Goal: Task Accomplishment & Management: Use online tool/utility

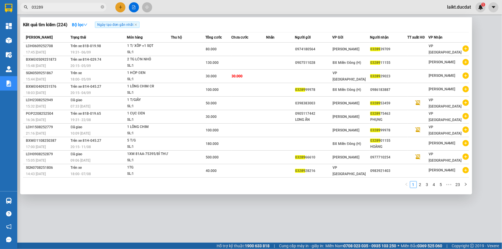
click at [49, 6] on input "03289" at bounding box center [66, 7] width 68 height 6
drag, startPoint x: 49, startPoint y: 6, endPoint x: 25, endPoint y: 5, distance: 24.4
click at [25, 5] on div "03289" at bounding box center [56, 7] width 112 height 9
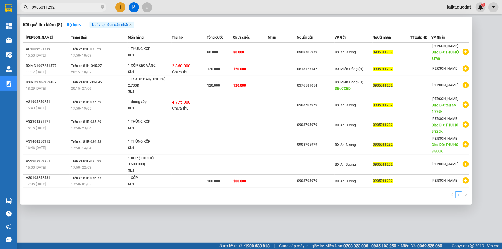
type input "0905011232"
click at [133, 9] on div at bounding box center [251, 124] width 502 height 249
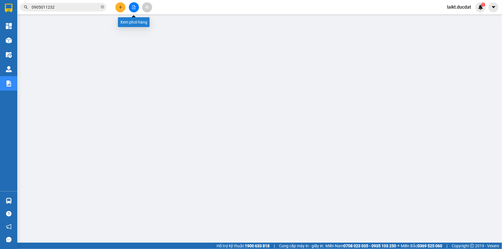
click at [134, 4] on button at bounding box center [134, 7] width 10 height 10
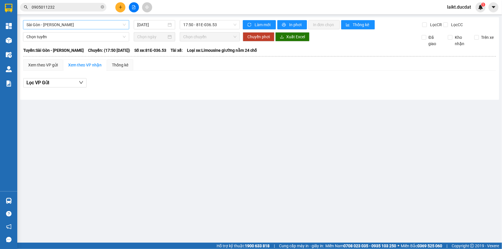
click at [74, 26] on span "Sài Gòn - [PERSON_NAME]" at bounding box center [75, 24] width 99 height 9
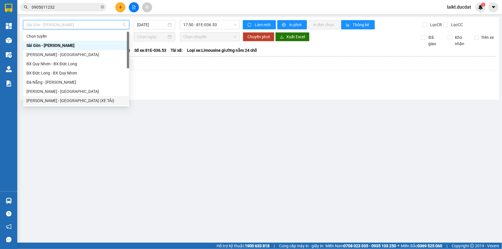
click at [55, 100] on div "[PERSON_NAME] - [GEOGRAPHIC_DATA] (XE TẢI)" at bounding box center [75, 100] width 99 height 6
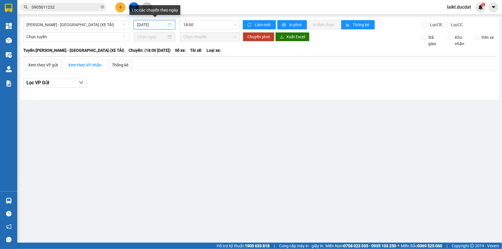
click at [162, 24] on input "[DATE]" at bounding box center [151, 25] width 29 height 6
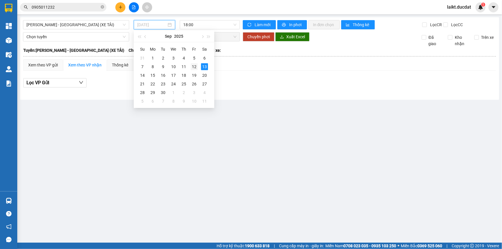
click at [192, 68] on div "12" at bounding box center [194, 66] width 7 height 7
type input "[DATE]"
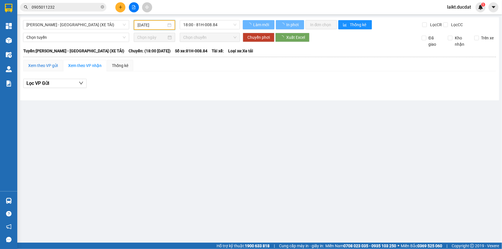
click at [45, 66] on div "Xem theo VP gửi" at bounding box center [43, 65] width 30 height 6
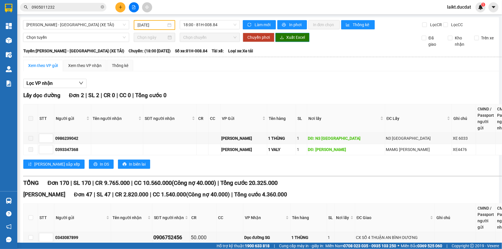
click at [292, 38] on span "Xuất Excel" at bounding box center [295, 37] width 19 height 6
click at [75, 26] on span "[PERSON_NAME] - [GEOGRAPHIC_DATA] (XE TẢI)" at bounding box center [75, 24] width 99 height 9
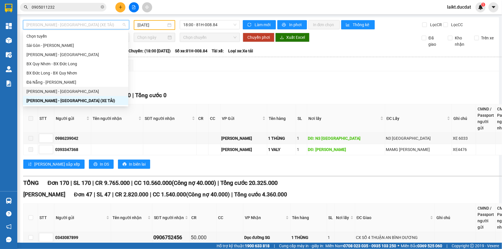
click at [45, 90] on div "[PERSON_NAME] - [GEOGRAPHIC_DATA]" at bounding box center [75, 91] width 98 height 6
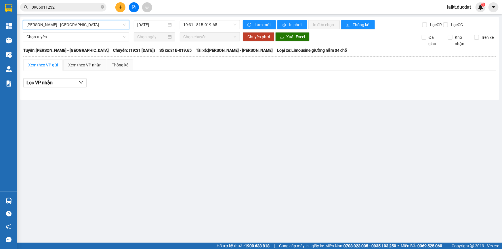
drag, startPoint x: 159, startPoint y: 24, endPoint x: 158, endPoint y: 30, distance: 5.3
click at [159, 24] on input "[DATE]" at bounding box center [151, 25] width 29 height 6
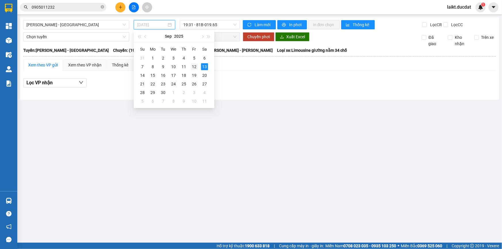
click at [195, 66] on div "12" at bounding box center [194, 66] width 7 height 7
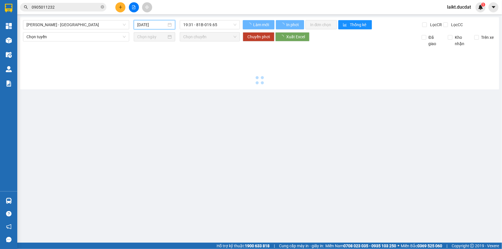
type input "[DATE]"
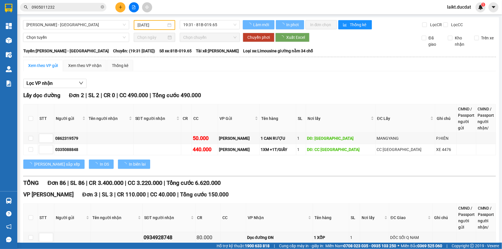
click at [40, 66] on div "Xem theo VP gửi" at bounding box center [43, 65] width 30 height 6
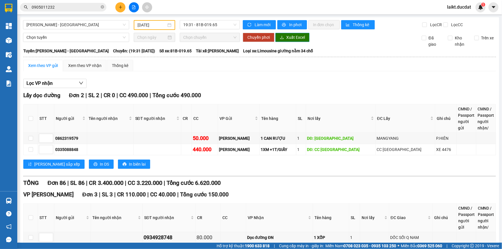
click at [295, 37] on span "Xuất Excel" at bounding box center [295, 37] width 19 height 6
click at [68, 28] on span "[PERSON_NAME] - [GEOGRAPHIC_DATA]" at bounding box center [75, 24] width 99 height 9
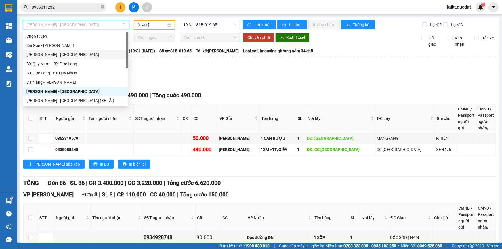
click at [48, 53] on div "[PERSON_NAME] - [GEOGRAPHIC_DATA]" at bounding box center [75, 54] width 98 height 6
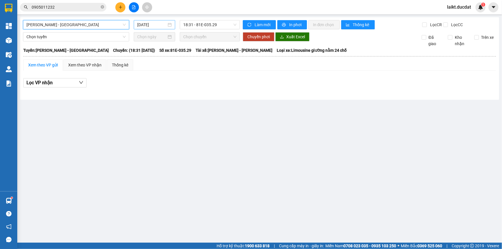
click at [160, 26] on input "[DATE]" at bounding box center [151, 25] width 29 height 6
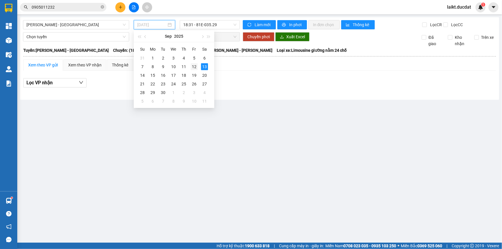
click at [195, 66] on div "12" at bounding box center [194, 66] width 7 height 7
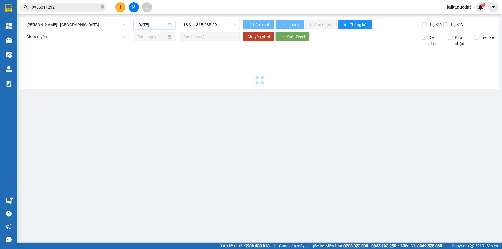
type input "[DATE]"
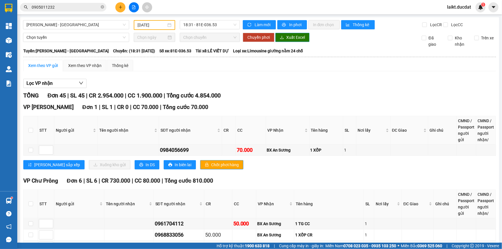
click at [298, 35] on span "Xuất Excel" at bounding box center [295, 37] width 19 height 6
